Goal: Information Seeking & Learning: Learn about a topic

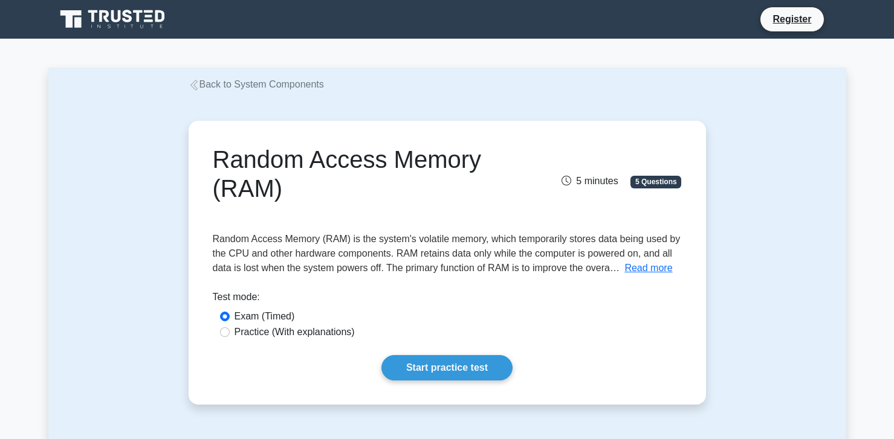
click at [358, 292] on div "Test mode:" at bounding box center [447, 299] width 469 height 19
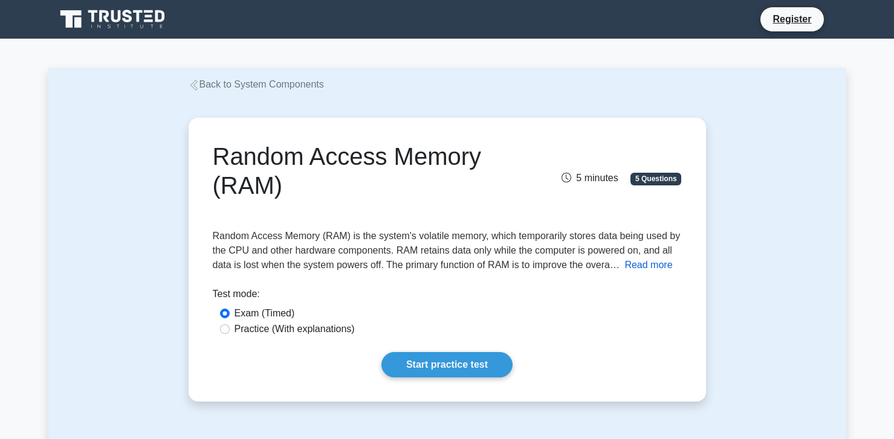
click at [647, 265] on button "Read more" at bounding box center [648, 265] width 48 height 14
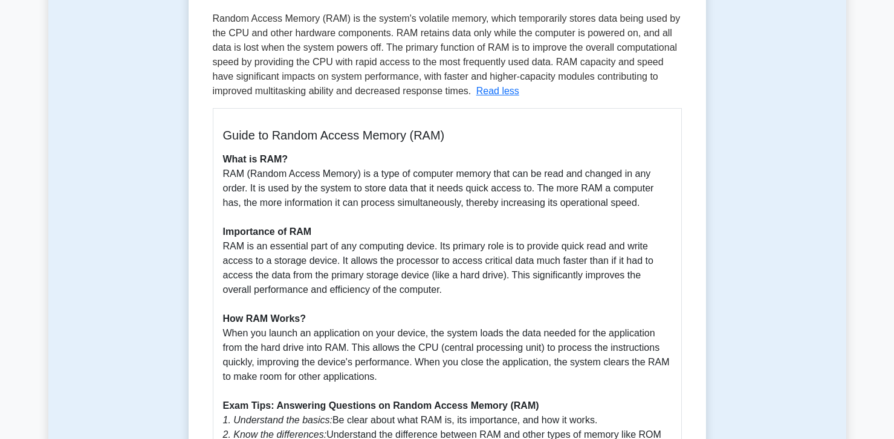
scroll to position [242, 0]
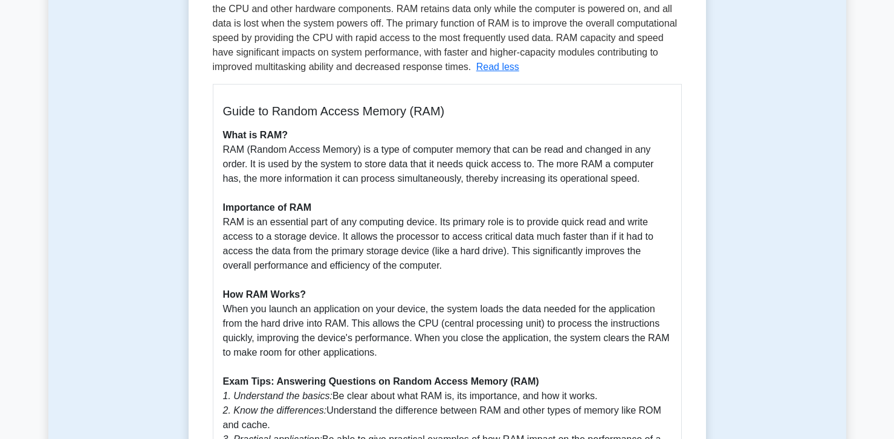
click at [427, 271] on p "What is RAM? RAM (Random Access Memory) is a type of computer memory that can b…" at bounding box center [447, 302] width 448 height 348
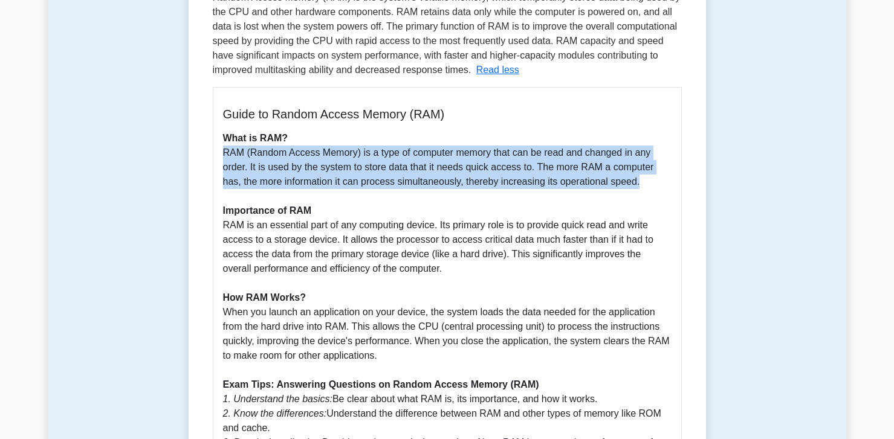
drag, startPoint x: 624, startPoint y: 179, endPoint x: 187, endPoint y: 155, distance: 437.4
click at [187, 155] on div "Random Access Memory (RAM) 5 minutes 5 Questions Read less" at bounding box center [447, 253] width 532 height 807
copy p "RAM (Random Access Memory) is a type of computer memory that can be read and ch…"
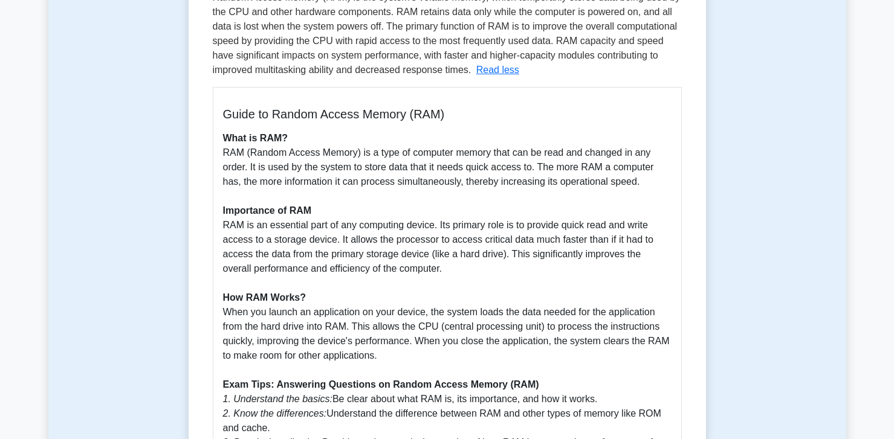
click at [91, 220] on div "Random Access Memory (RAM) 5 minutes 5 Questions Read less Guide to Random Acce…" at bounding box center [446, 253] width 797 height 807
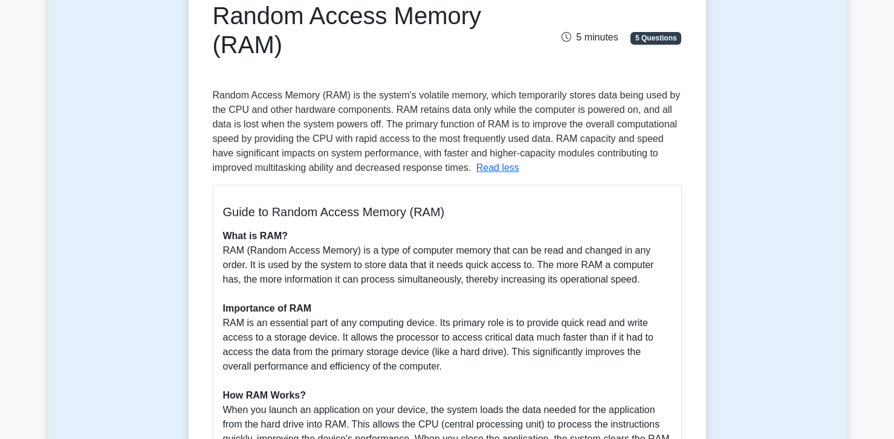
scroll to position [121, 0]
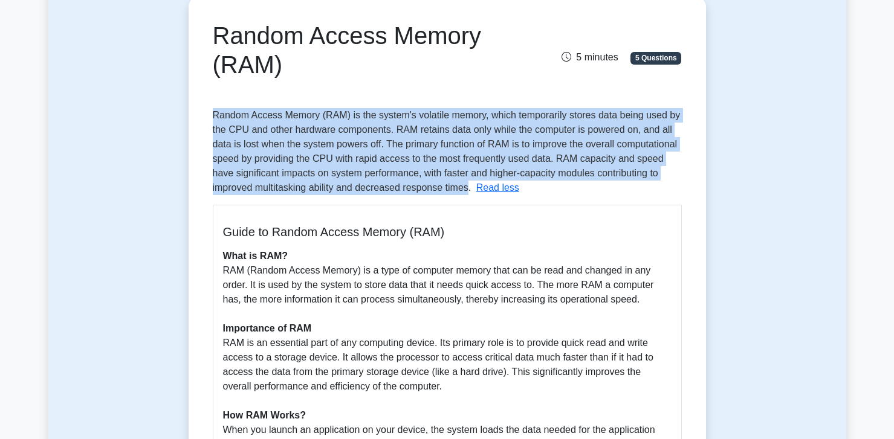
drag, startPoint x: 469, startPoint y: 188, endPoint x: 205, endPoint y: 118, distance: 273.0
click at [205, 118] on div "Random Access Memory (RAM) 5 minutes 5 Questions Random Access Memory (RAM) is …" at bounding box center [446, 371] width 507 height 739
copy span "Random Access Memory (RAM) is the system's volatile memory, which temporarily s…"
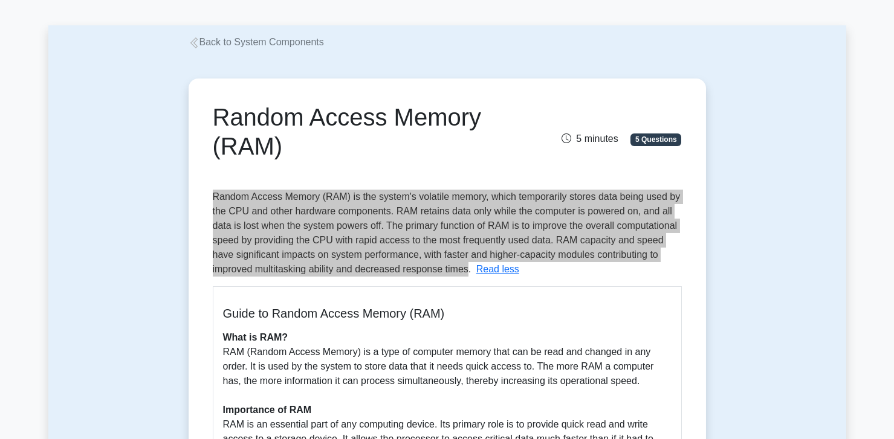
scroll to position [0, 0]
